Goal: Information Seeking & Learning: Learn about a topic

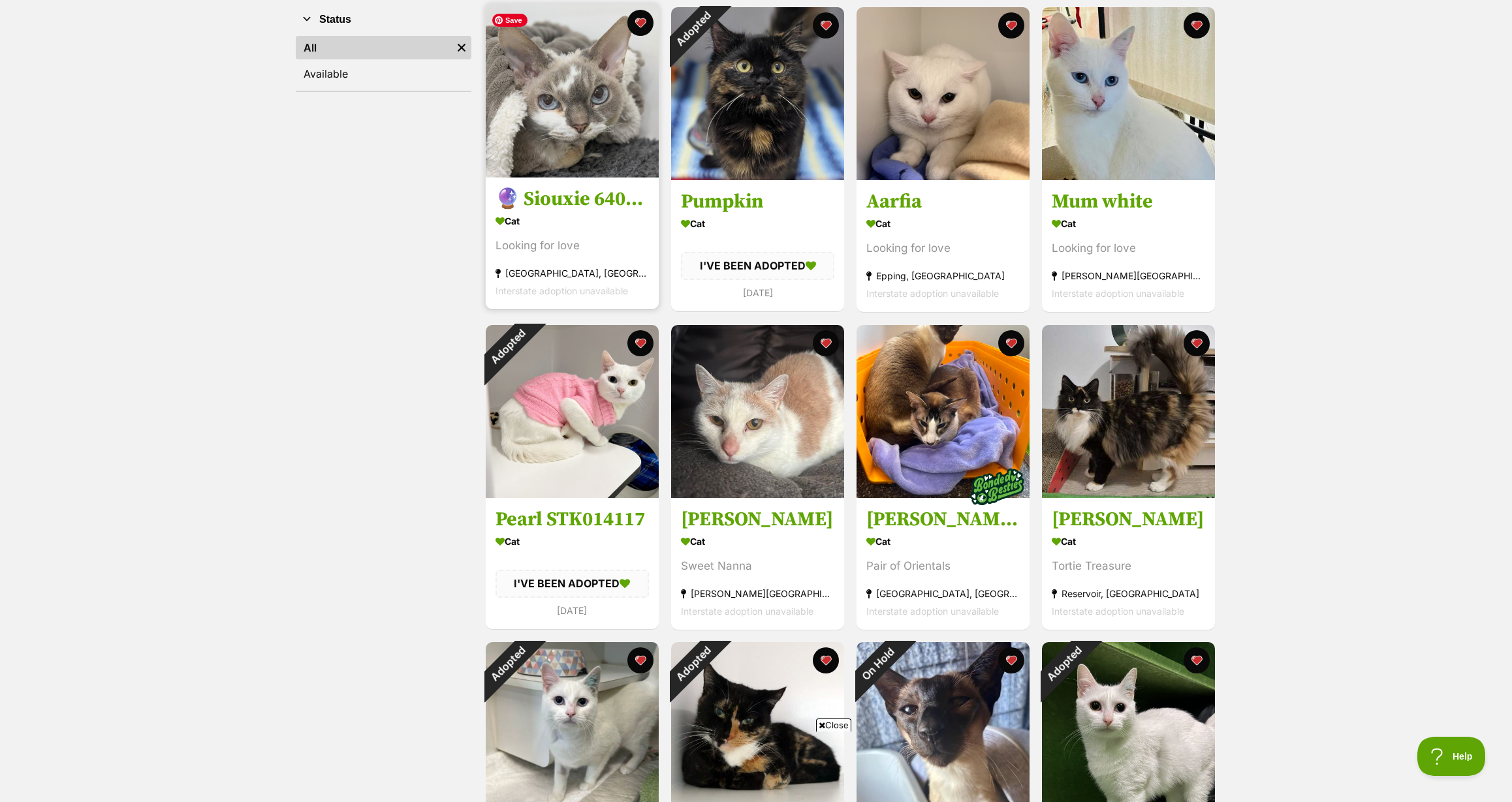
scroll to position [262, 0]
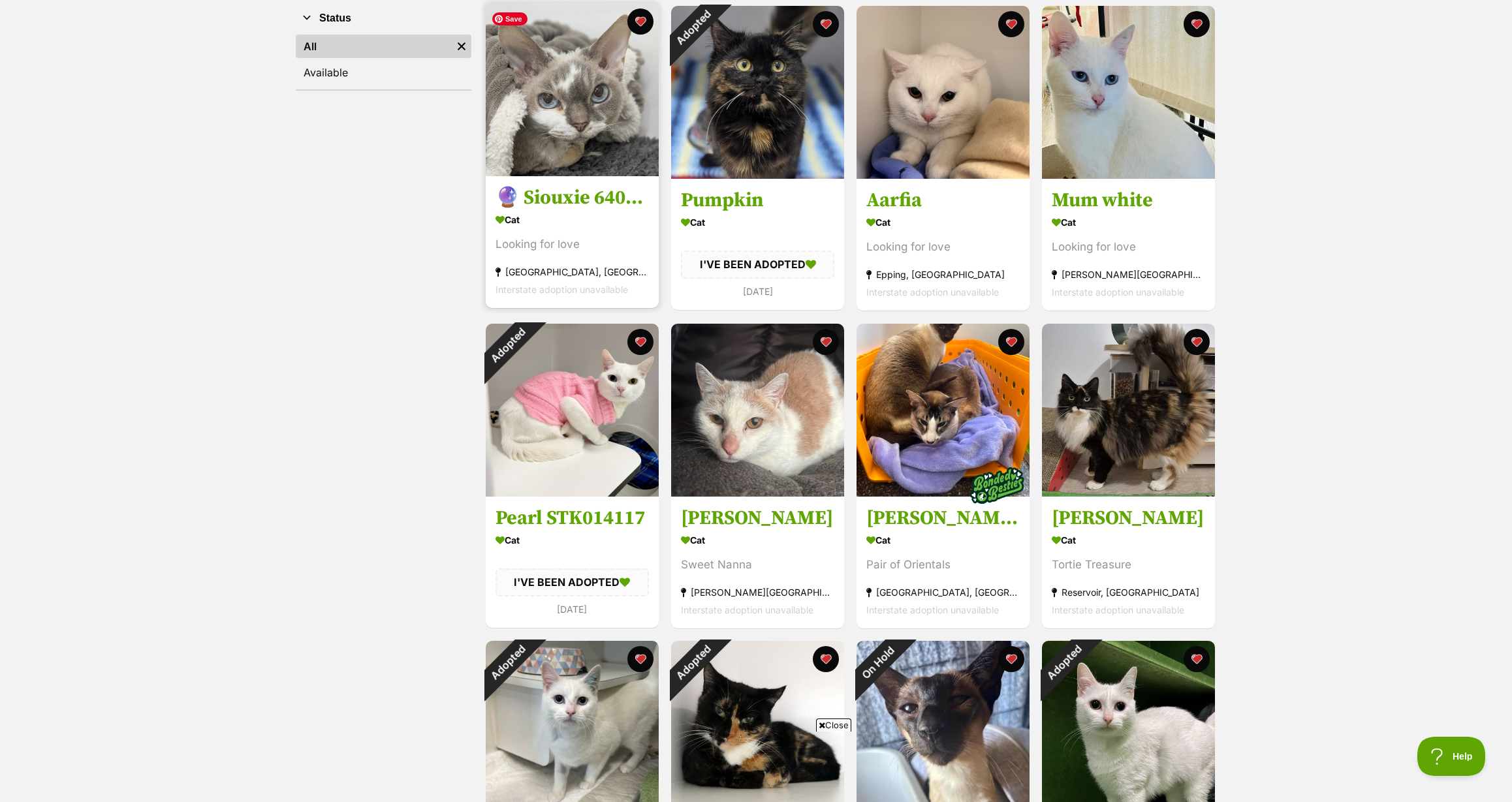
click at [530, 94] on img at bounding box center [572, 90] width 173 height 173
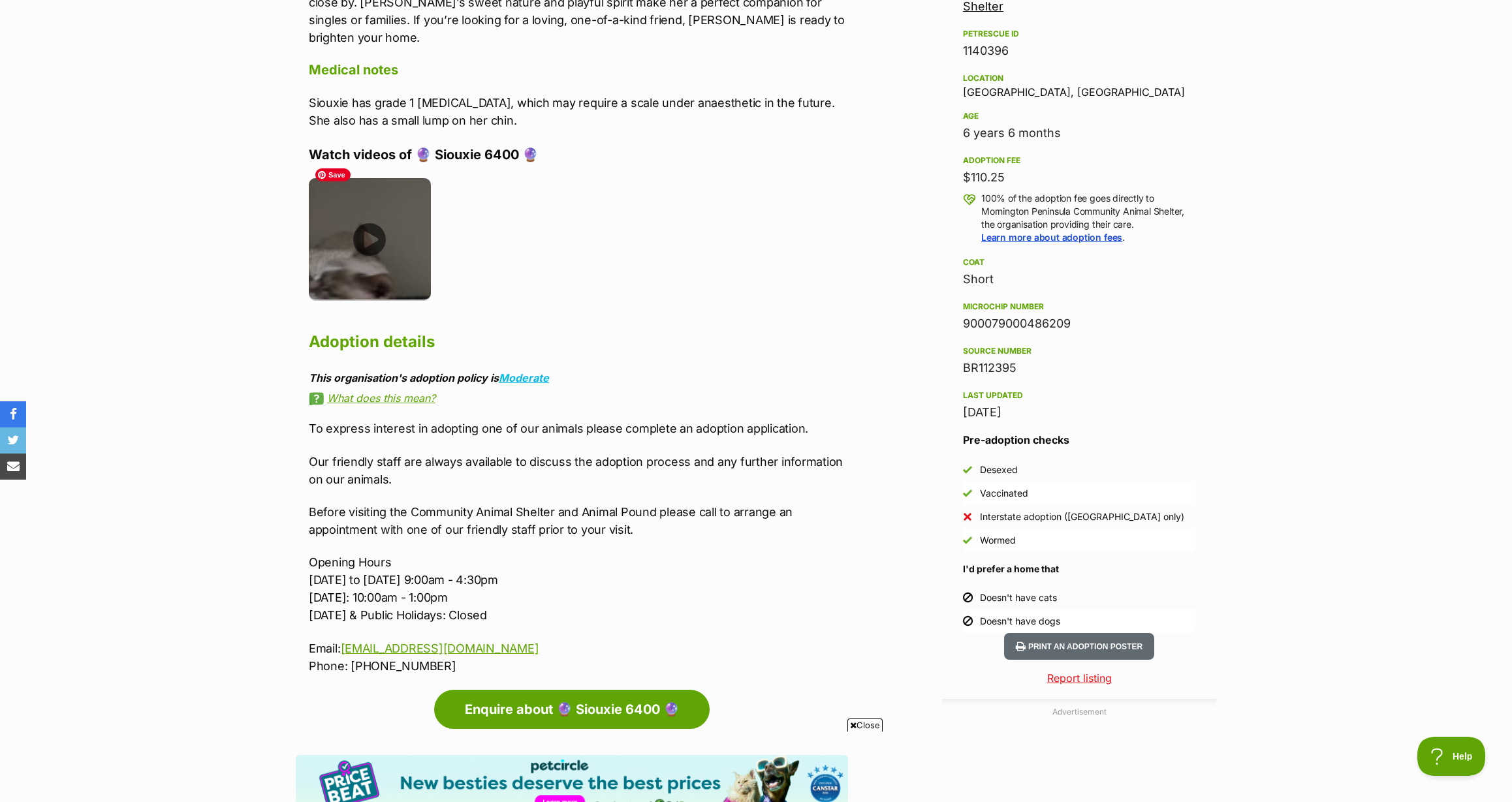
click at [368, 222] on img at bounding box center [370, 239] width 122 height 122
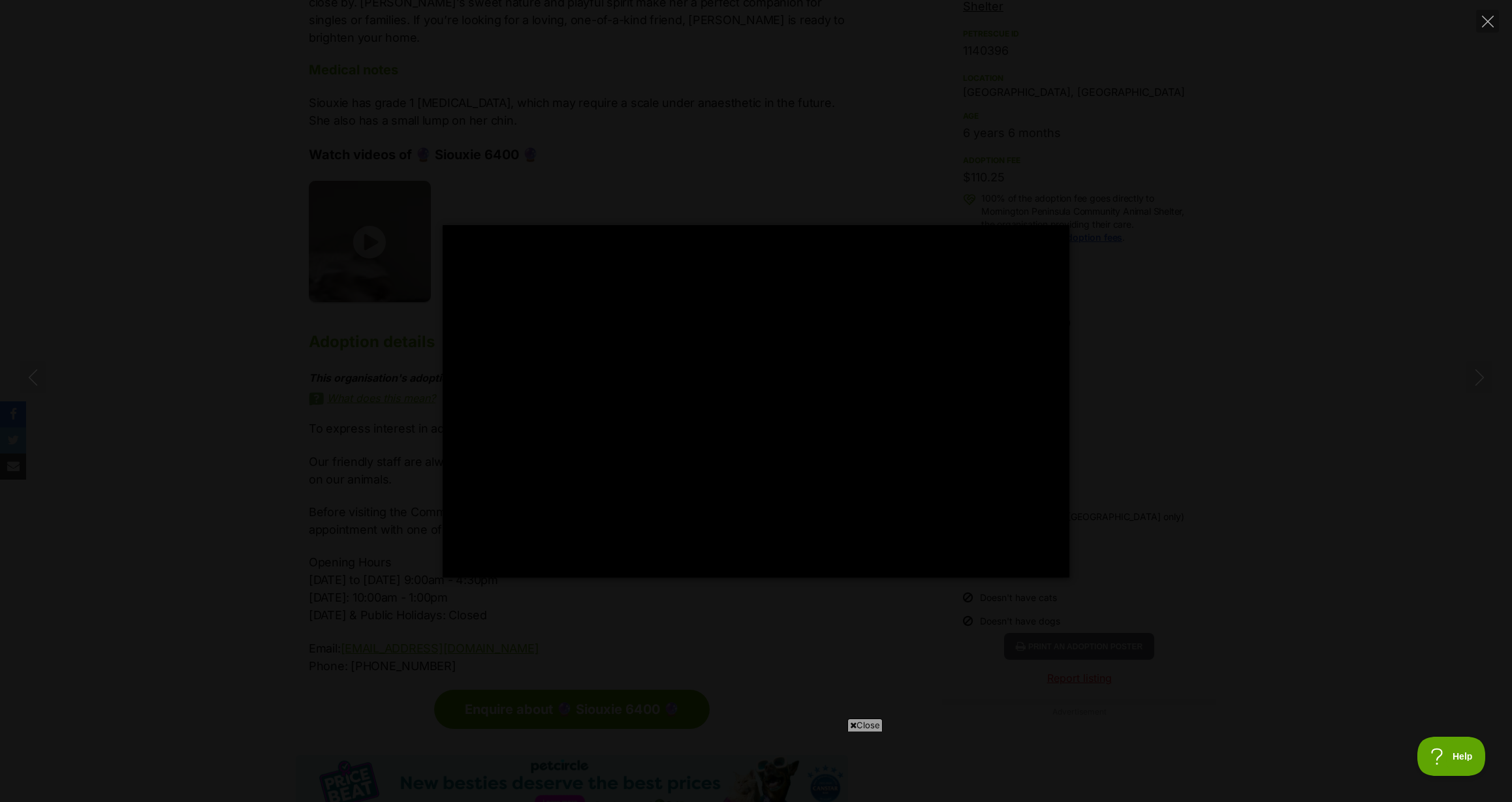
type input "100"
click at [1181, 233] on div "Pause Play % buffered 00:00 00:00 Unmute Mute Disable captions Enable captions …" at bounding box center [756, 401] width 1512 height 352
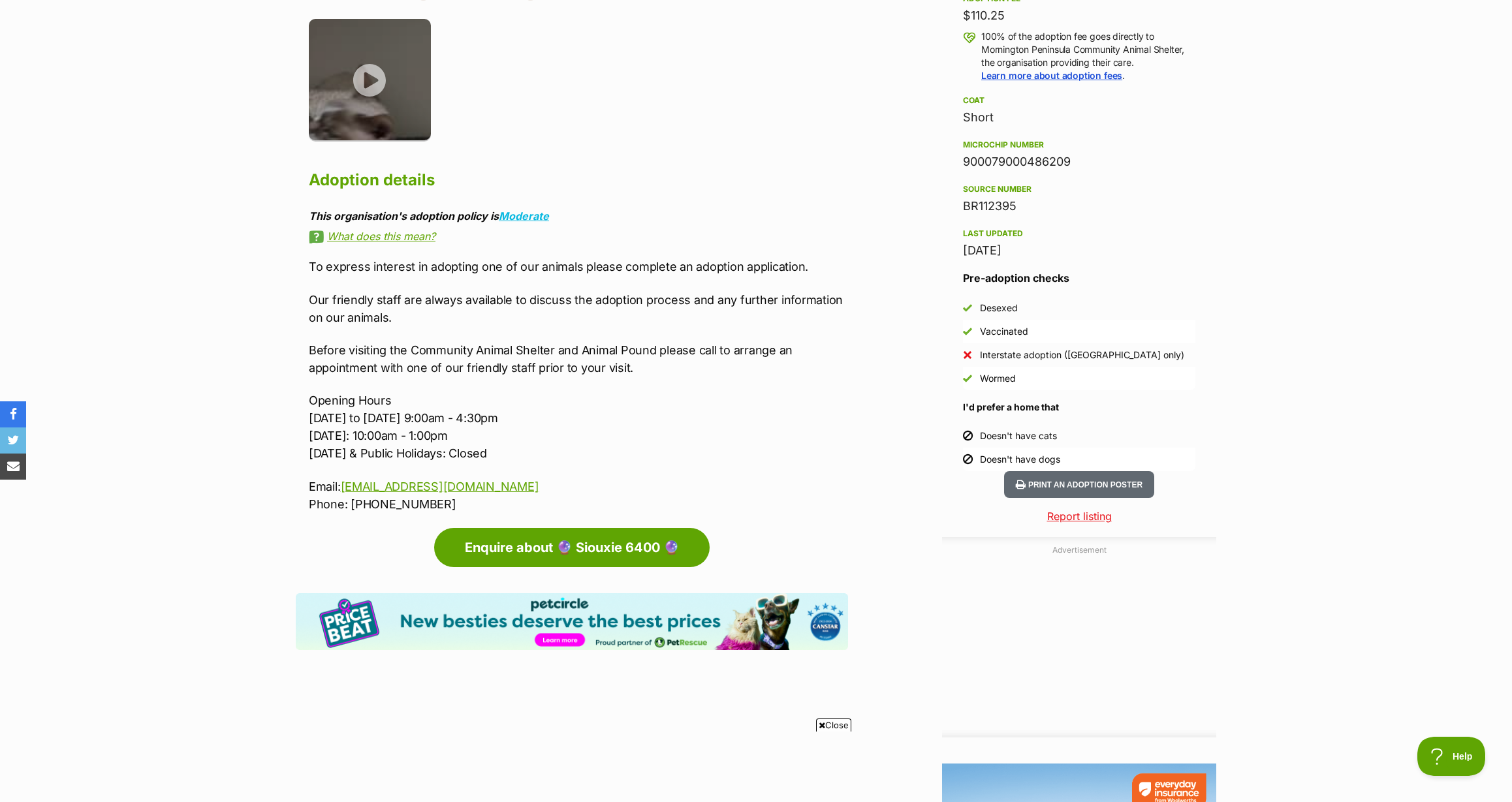
scroll to position [990, 0]
